Goal: Transaction & Acquisition: Purchase product/service

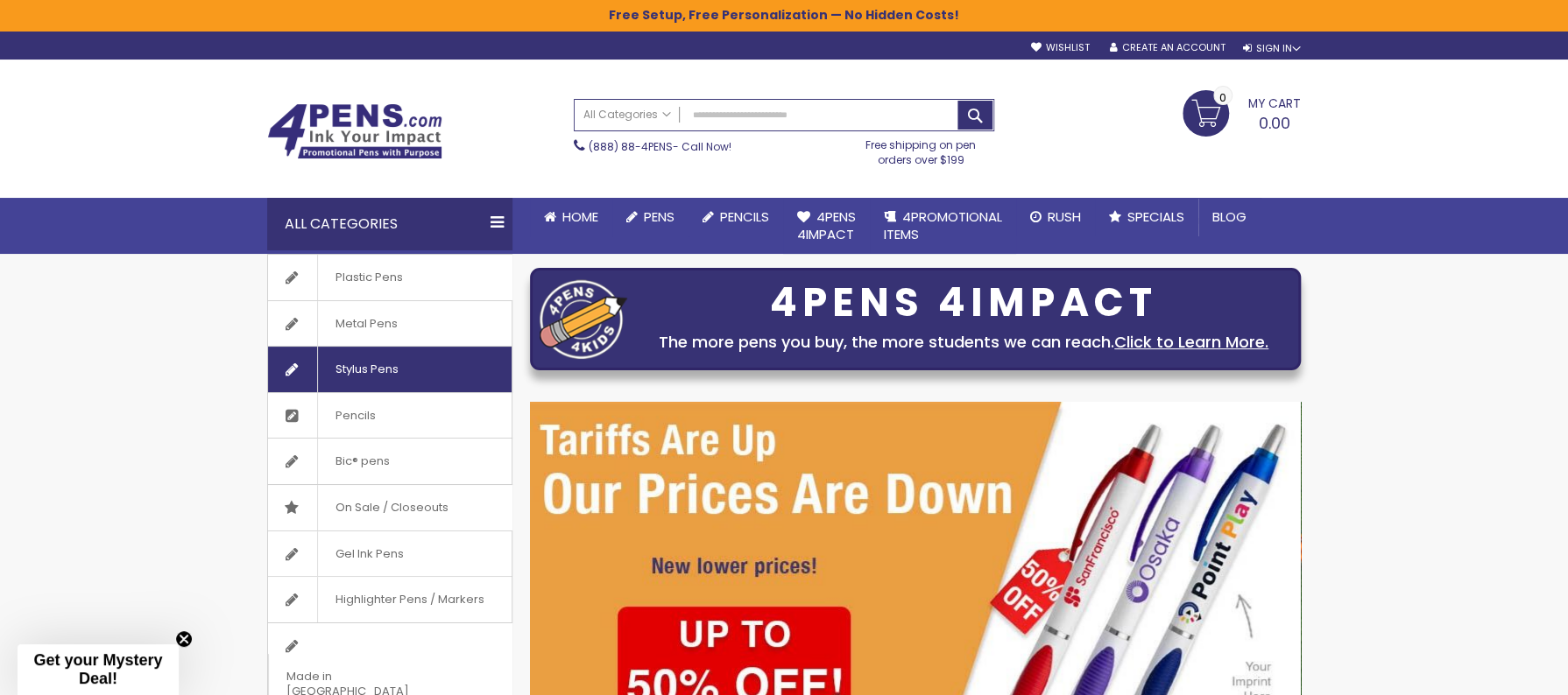
click at [385, 367] on span "Stylus Pens" at bounding box center [366, 369] width 99 height 45
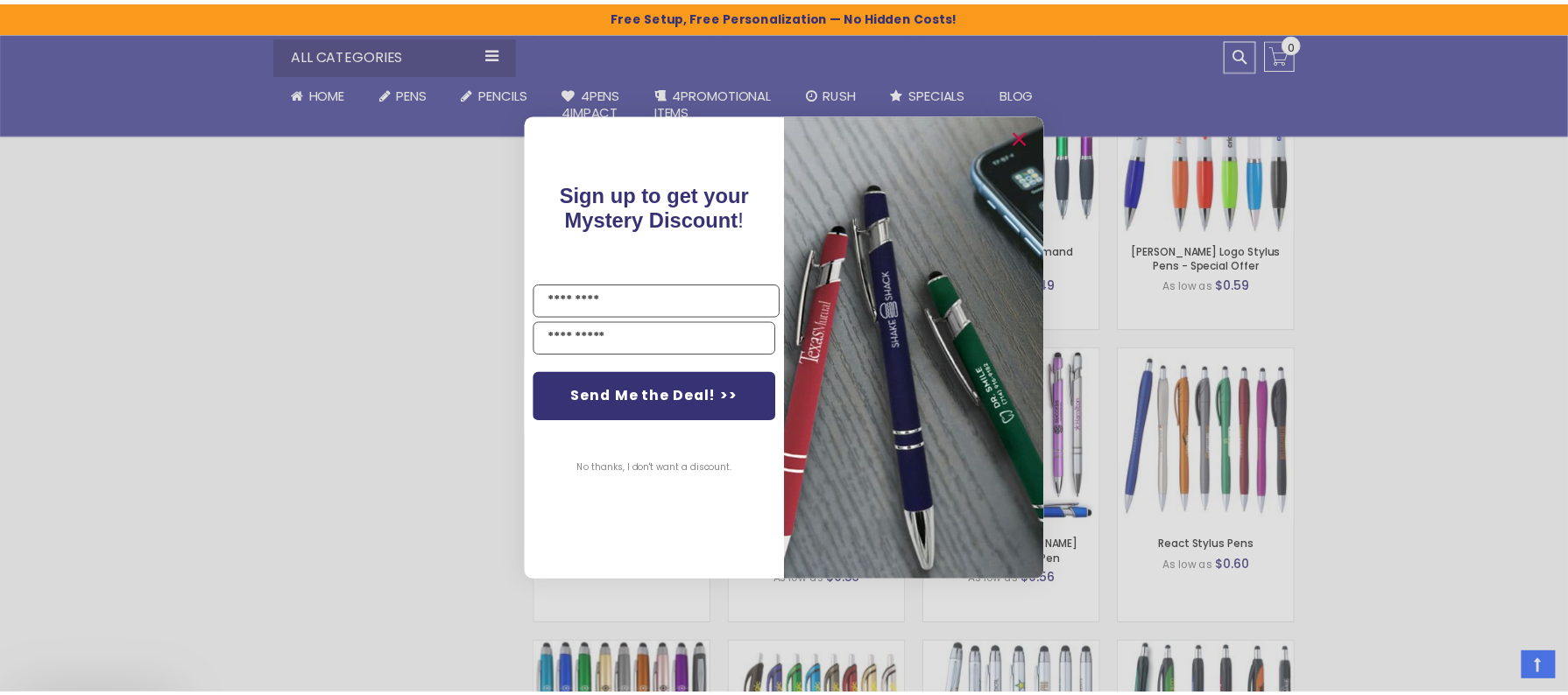
scroll to position [1181, 0]
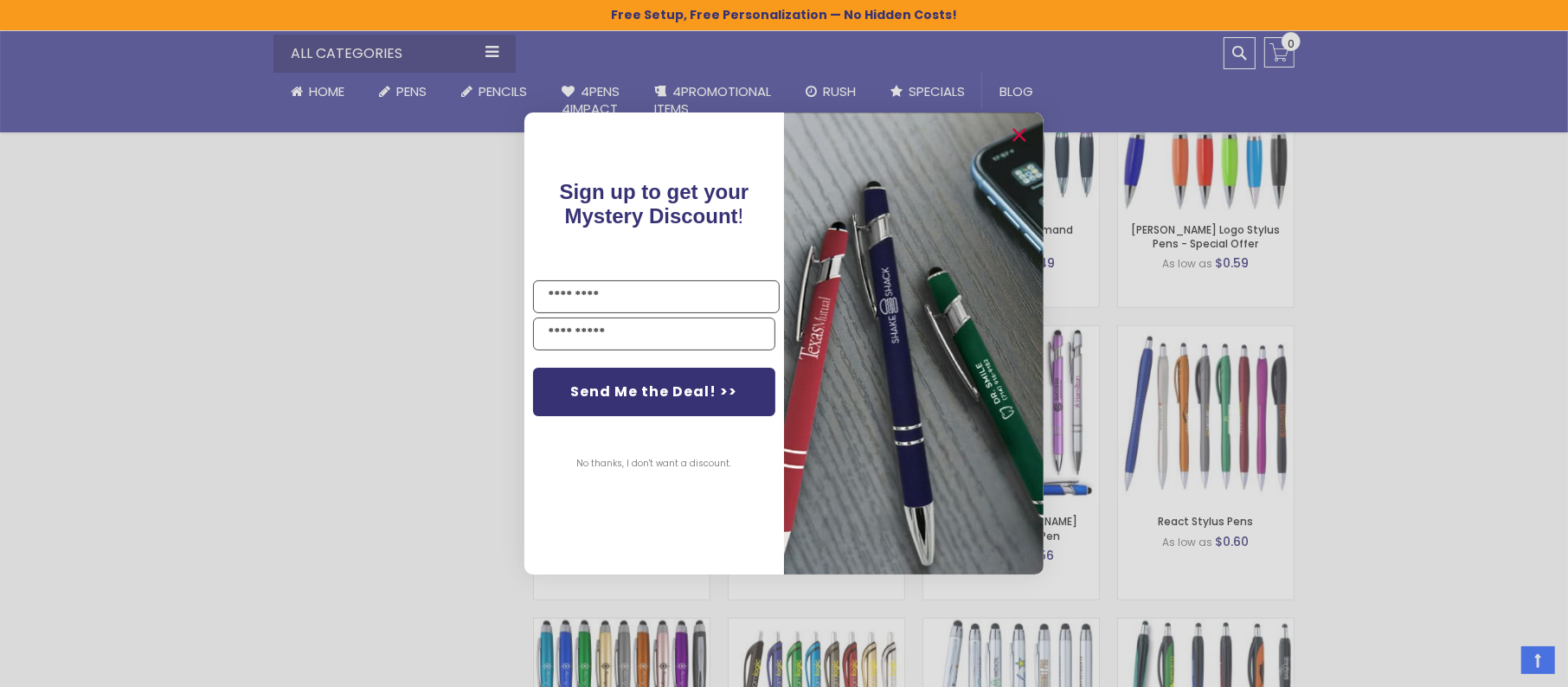
click at [1357, 494] on div "Close dialog Sign up to get your Mystery Discount ! Name Email Send Me the Deal…" at bounding box center [784, 344] width 1568 height 687
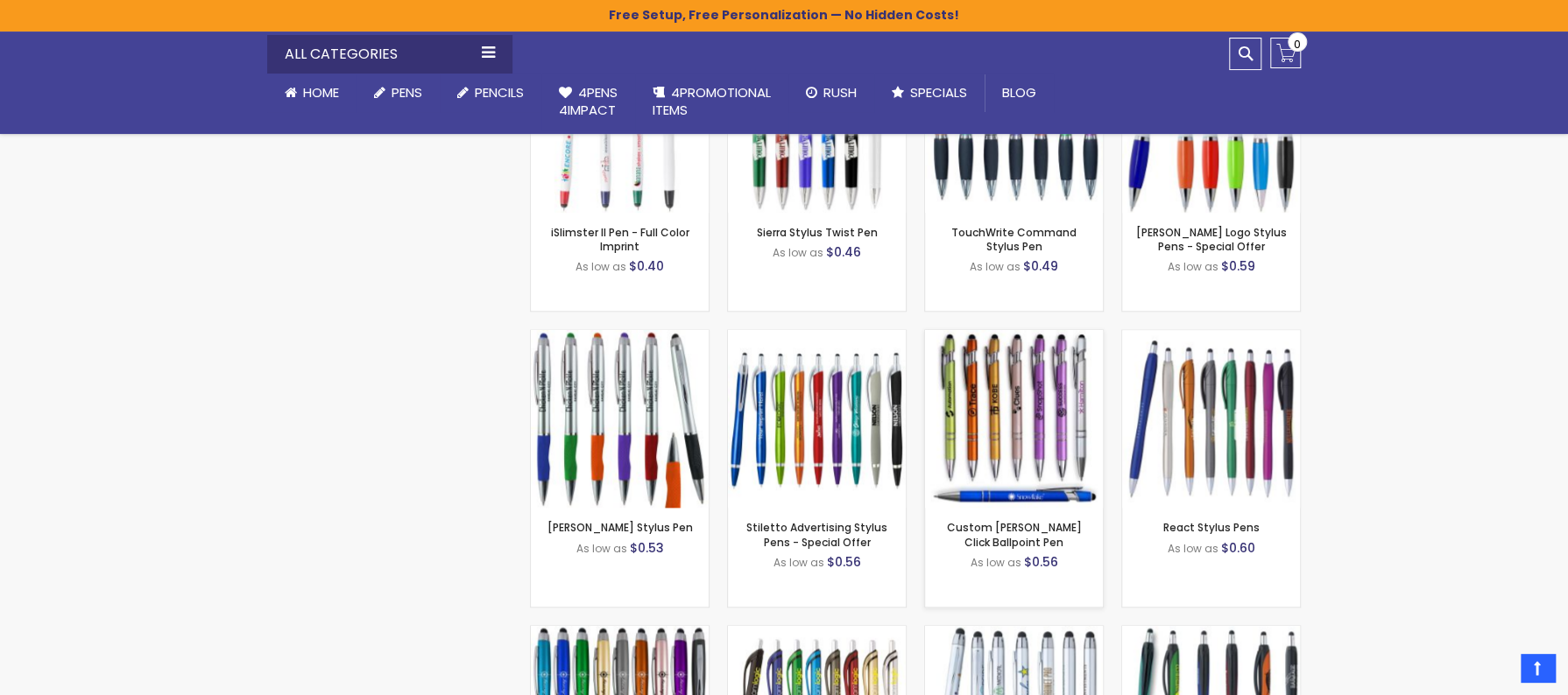
click at [1013, 413] on img at bounding box center [1014, 419] width 178 height 178
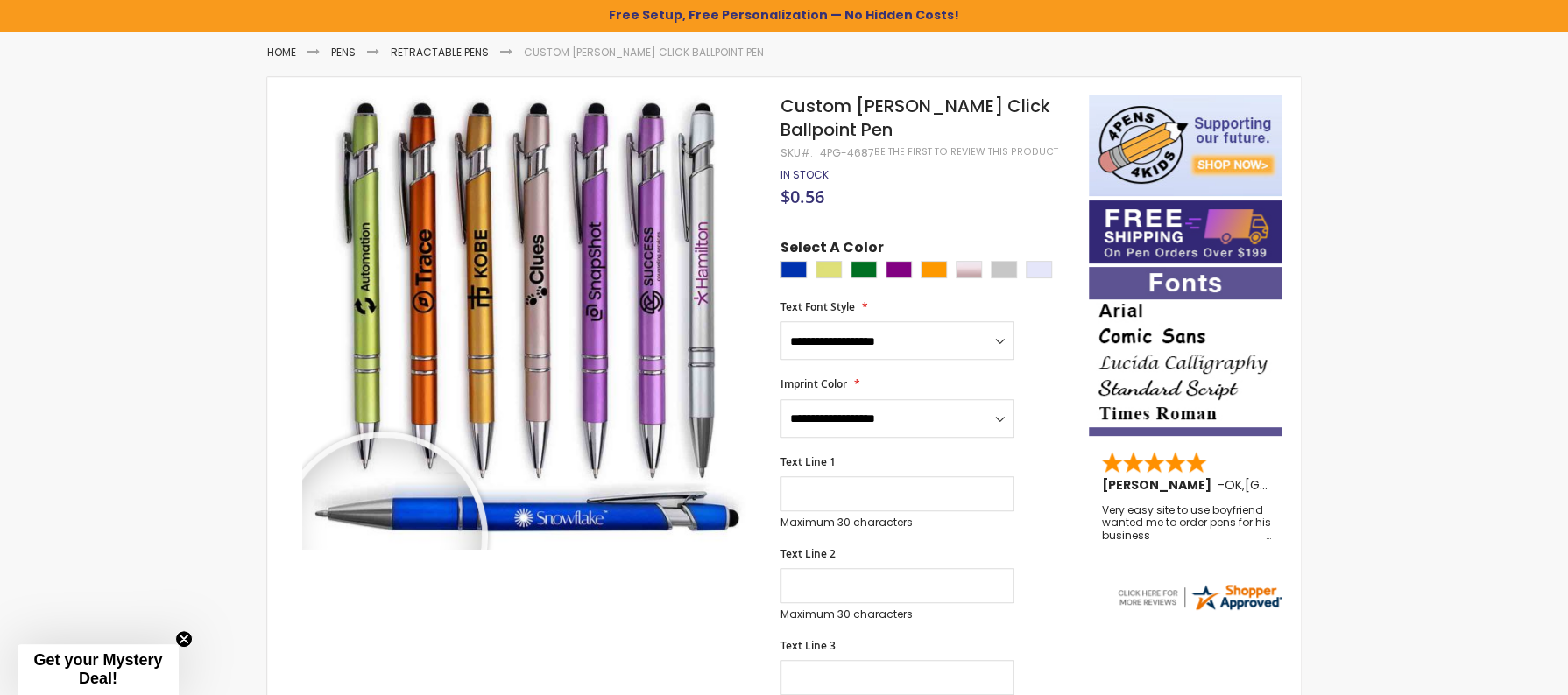
scroll to position [261, 0]
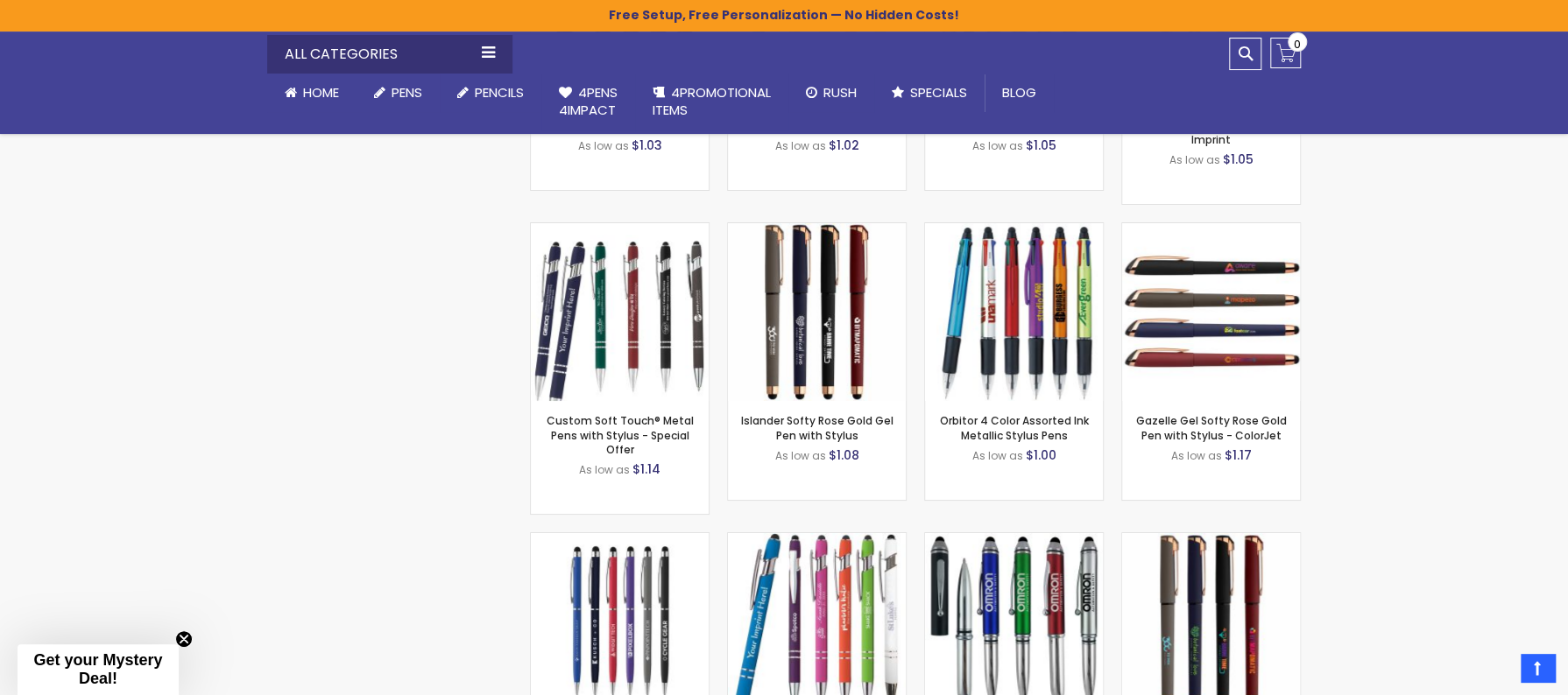
scroll to position [3938, 0]
